Goal: Task Accomplishment & Management: Manage account settings

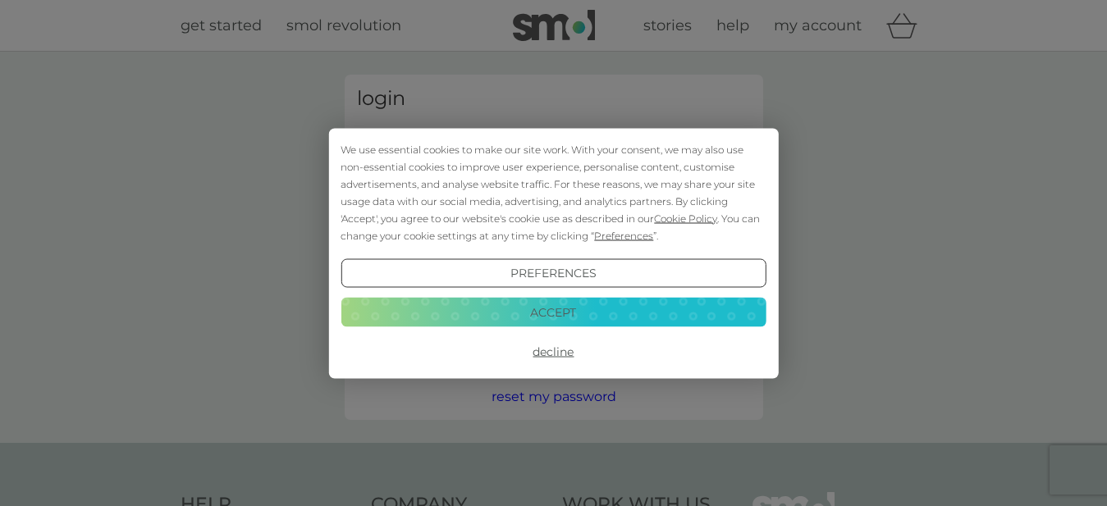
click at [935, 187] on div "We use essential cookies to make our site work. With your consent, we may also …" at bounding box center [553, 253] width 1107 height 506
click at [556, 350] on button "Decline" at bounding box center [553, 352] width 425 height 30
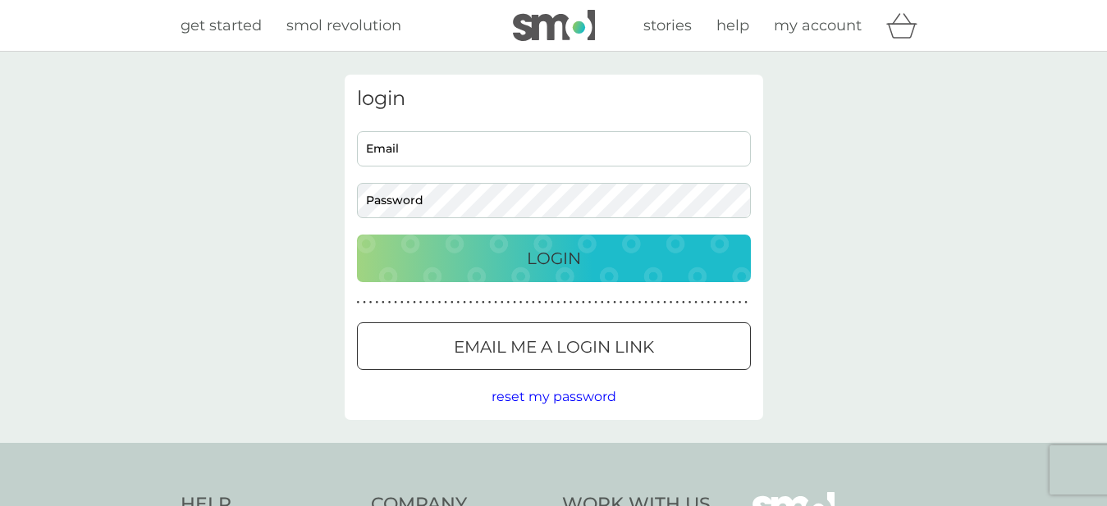
click at [445, 152] on input "Email" at bounding box center [554, 148] width 394 height 35
type input "sfe.sherborne@googlemail.com"
click at [551, 253] on p "Login" at bounding box center [554, 258] width 54 height 26
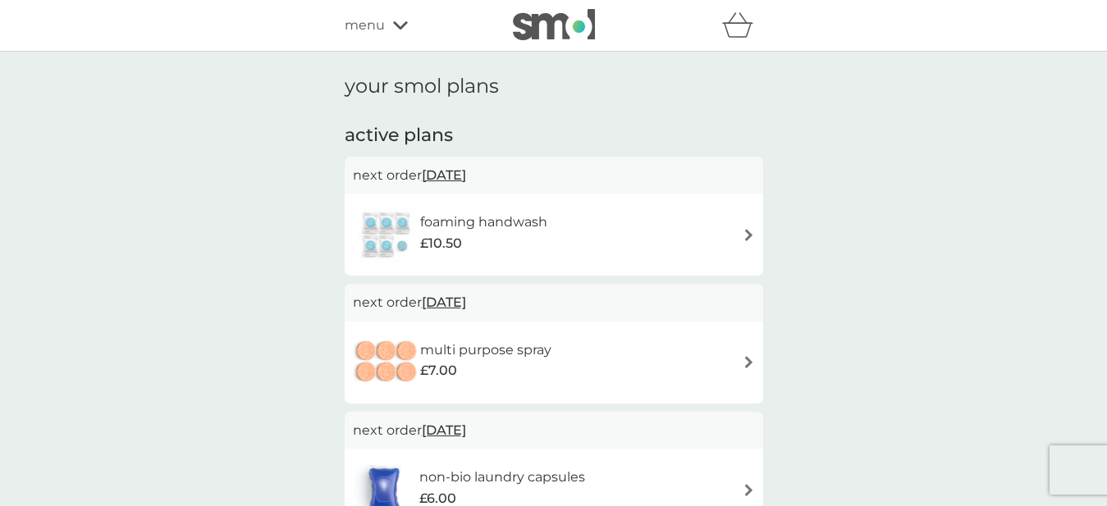
click at [397, 26] on icon at bounding box center [400, 25] width 15 height 8
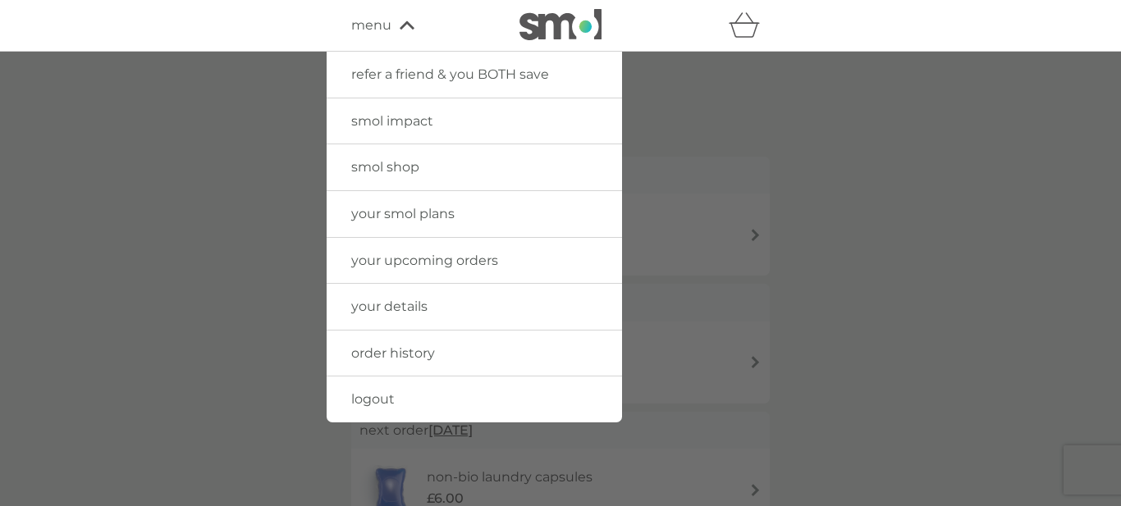
click at [400, 213] on span "your smol plans" at bounding box center [402, 214] width 103 height 16
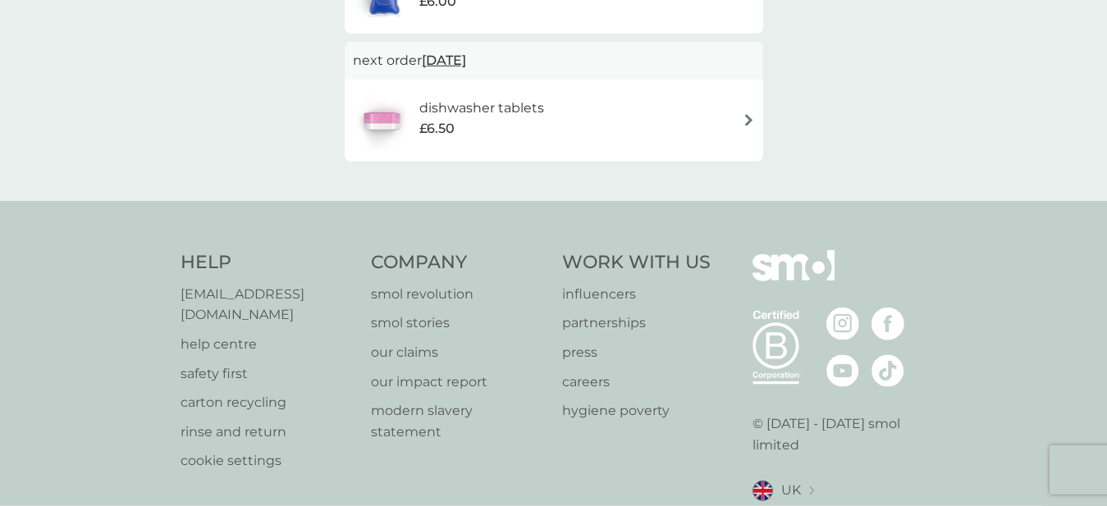
scroll to position [561, 0]
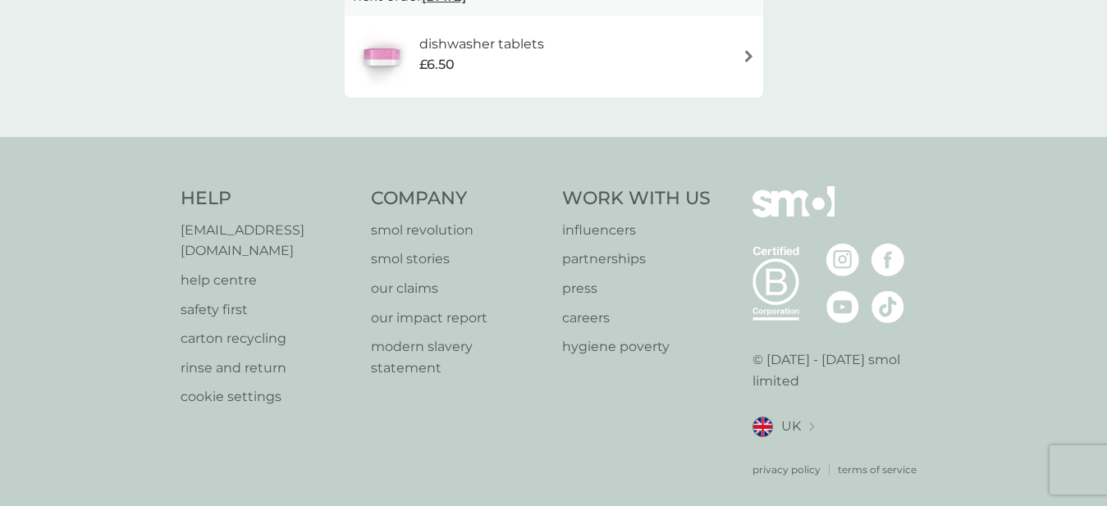
click at [246, 234] on p "[EMAIL_ADDRESS][DOMAIN_NAME]" at bounding box center [268, 241] width 175 height 42
click at [242, 233] on p "[EMAIL_ADDRESS][DOMAIN_NAME]" at bounding box center [268, 241] width 175 height 42
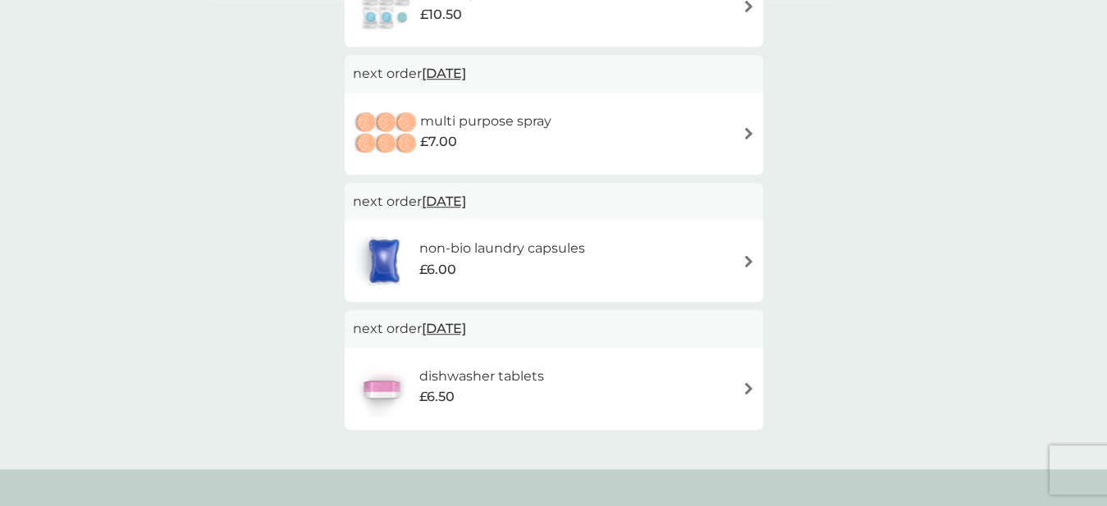
scroll to position [0, 0]
